Goal: Information Seeking & Learning: Learn about a topic

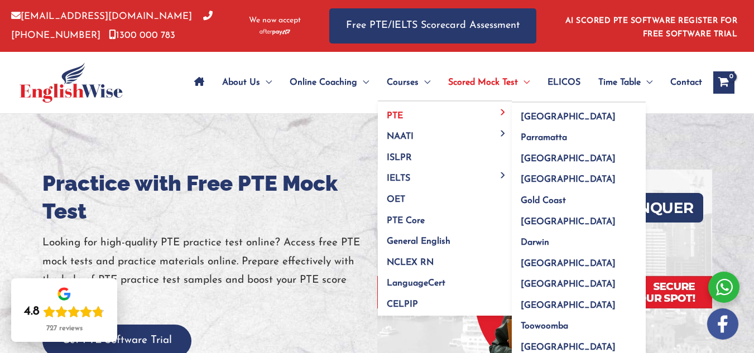
click at [399, 113] on span "PTE" at bounding box center [395, 116] width 16 height 9
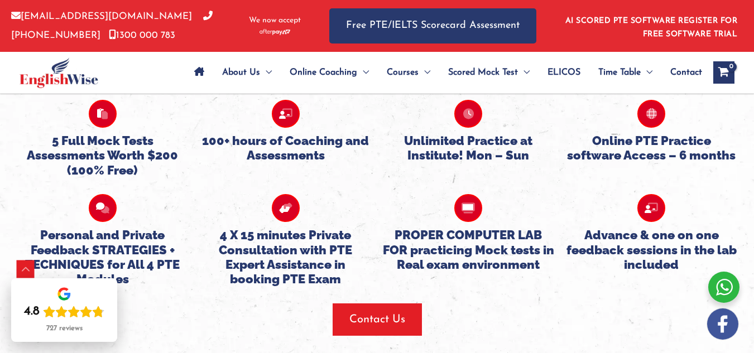
scroll to position [2744, 0]
